Goal: Task Accomplishment & Management: Manage account settings

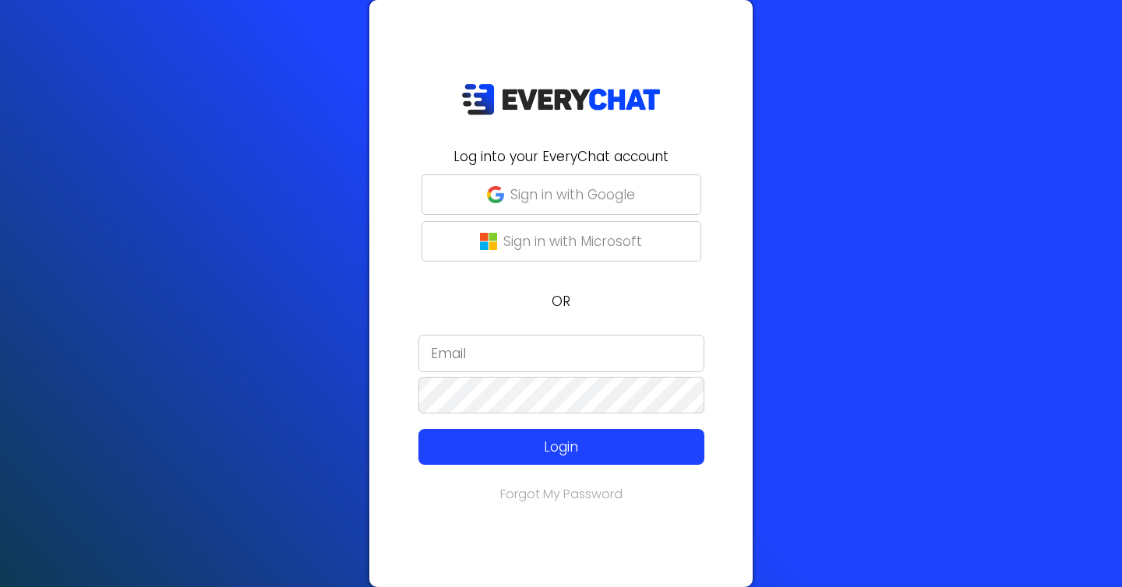
type input "[EMAIL_ADDRESS][DOMAIN_NAME]"
click at [591, 201] on p "Sign in with Google" at bounding box center [572, 195] width 125 height 20
click at [379, 504] on div at bounding box center [379, 504] width 0 height 0
type input "alexa@warrenlawn.com"
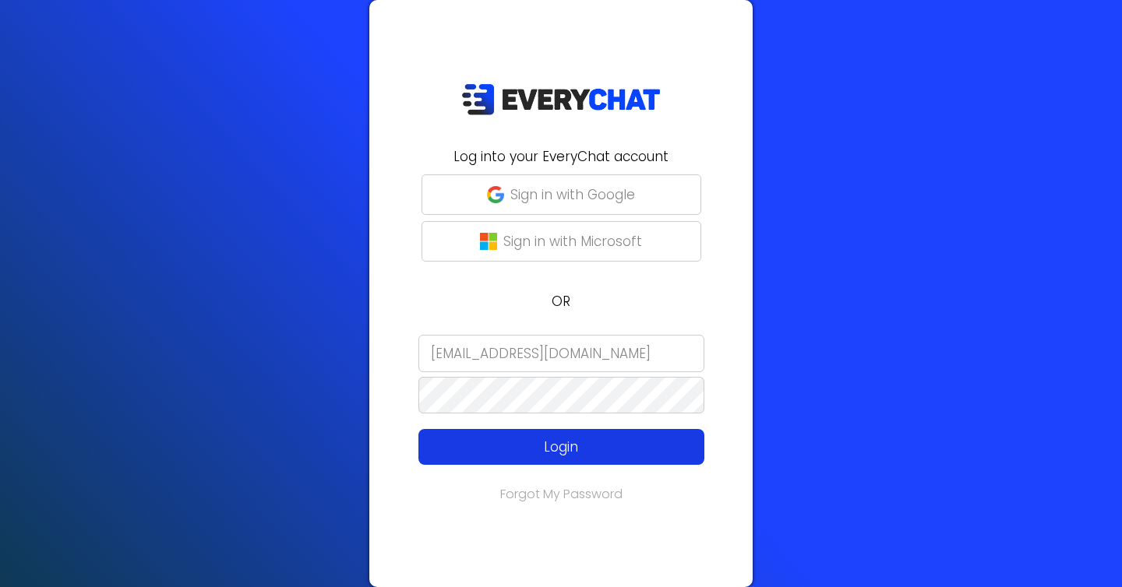
click at [565, 441] on p "Login" at bounding box center [561, 447] width 228 height 20
